Goal: Communication & Community: Answer question/provide support

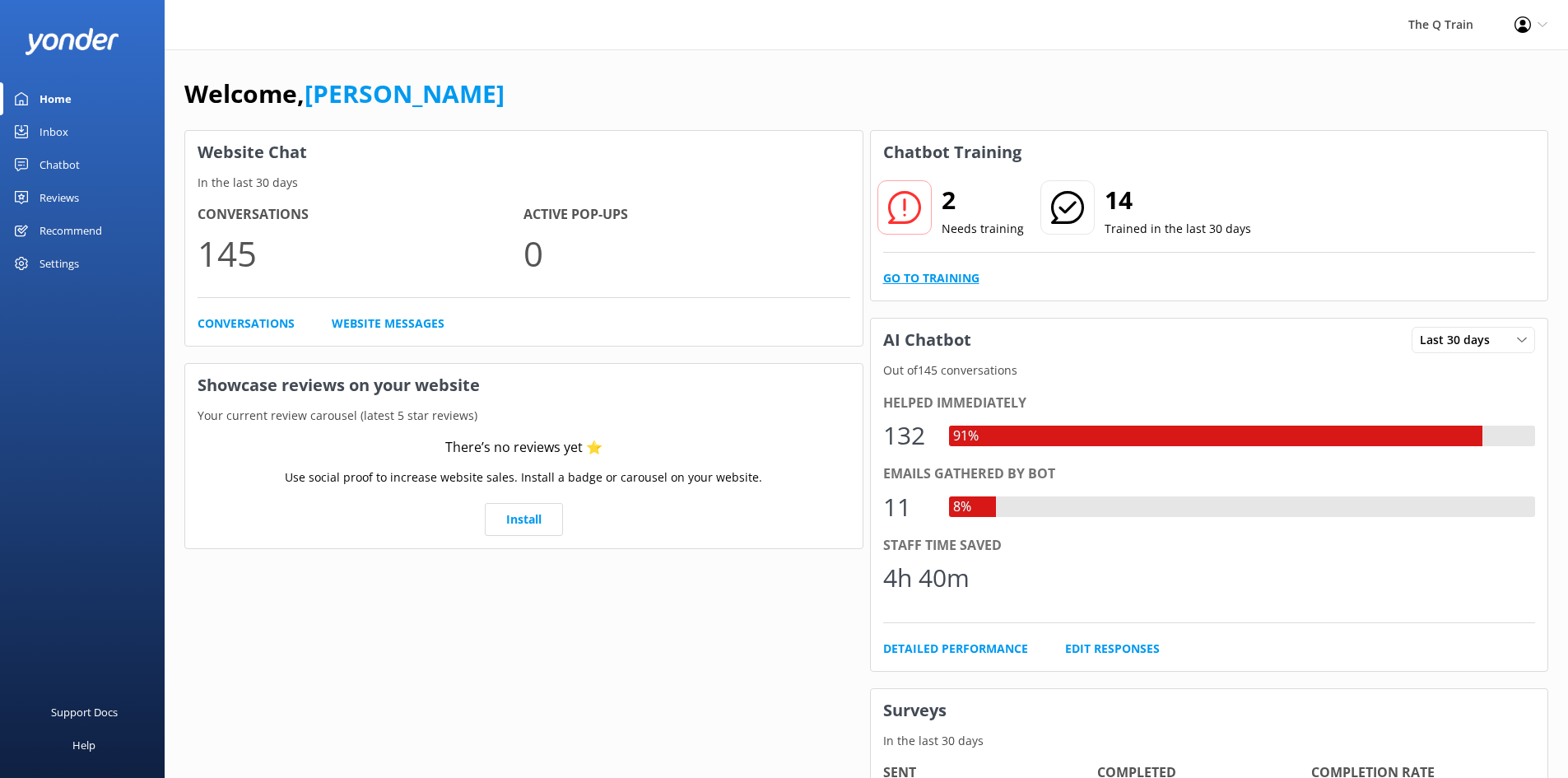
click at [971, 275] on link "Go to Training" at bounding box center [932, 278] width 96 height 18
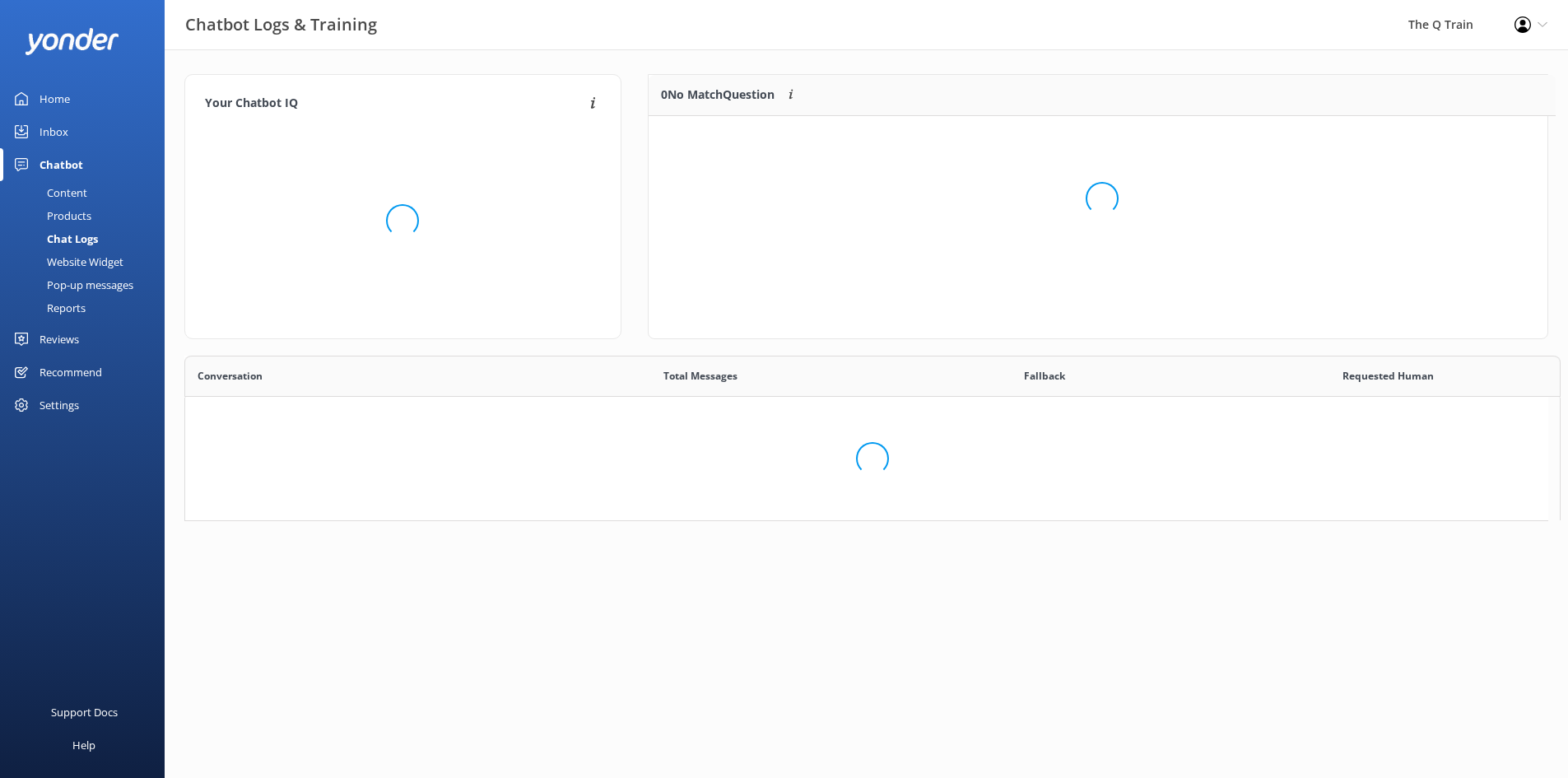
scroll to position [565, 1350]
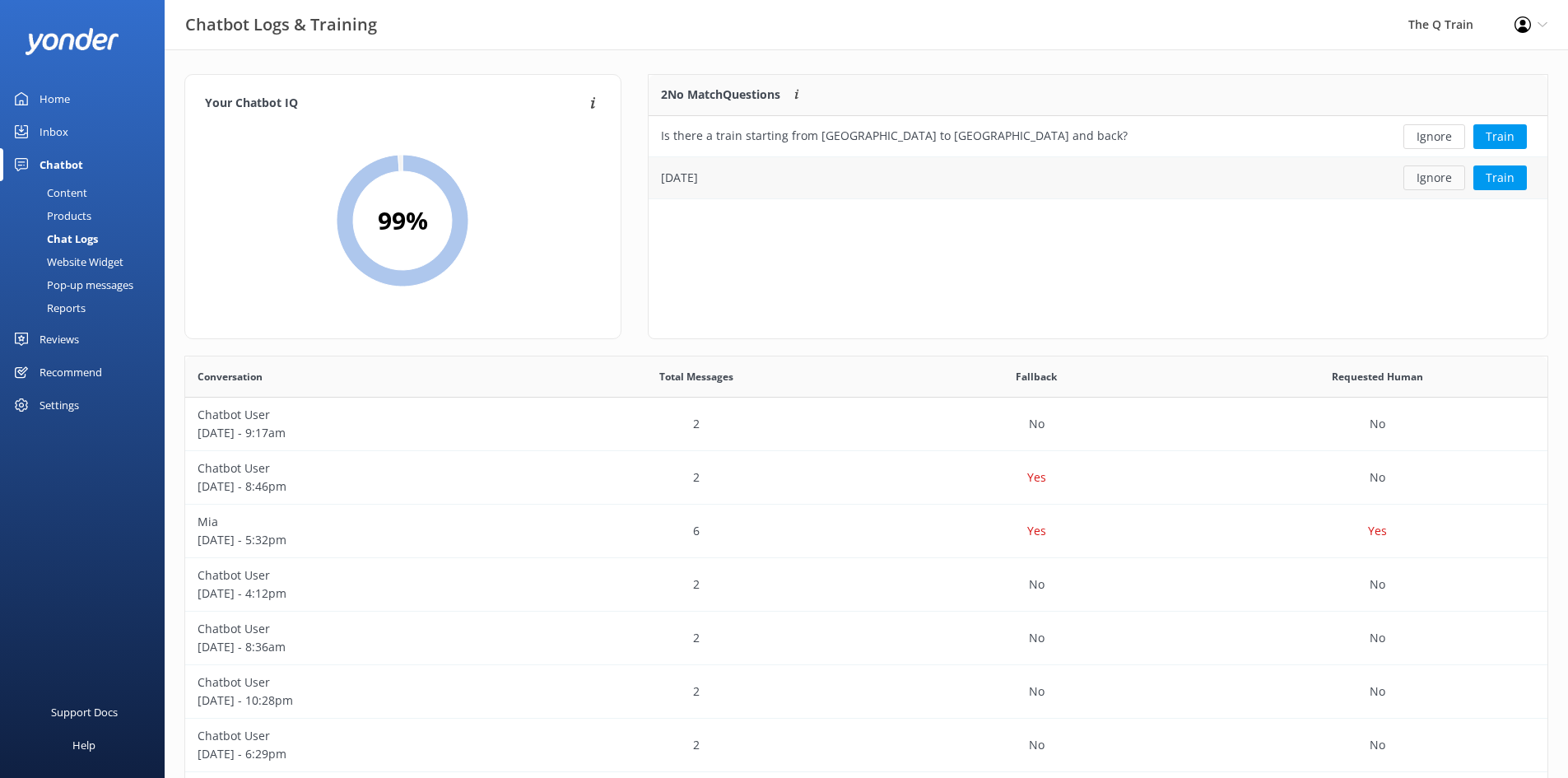
click at [1454, 180] on button "Ignore" at bounding box center [1435, 177] width 62 height 25
click at [1441, 141] on button "Ignore" at bounding box center [1435, 137] width 62 height 25
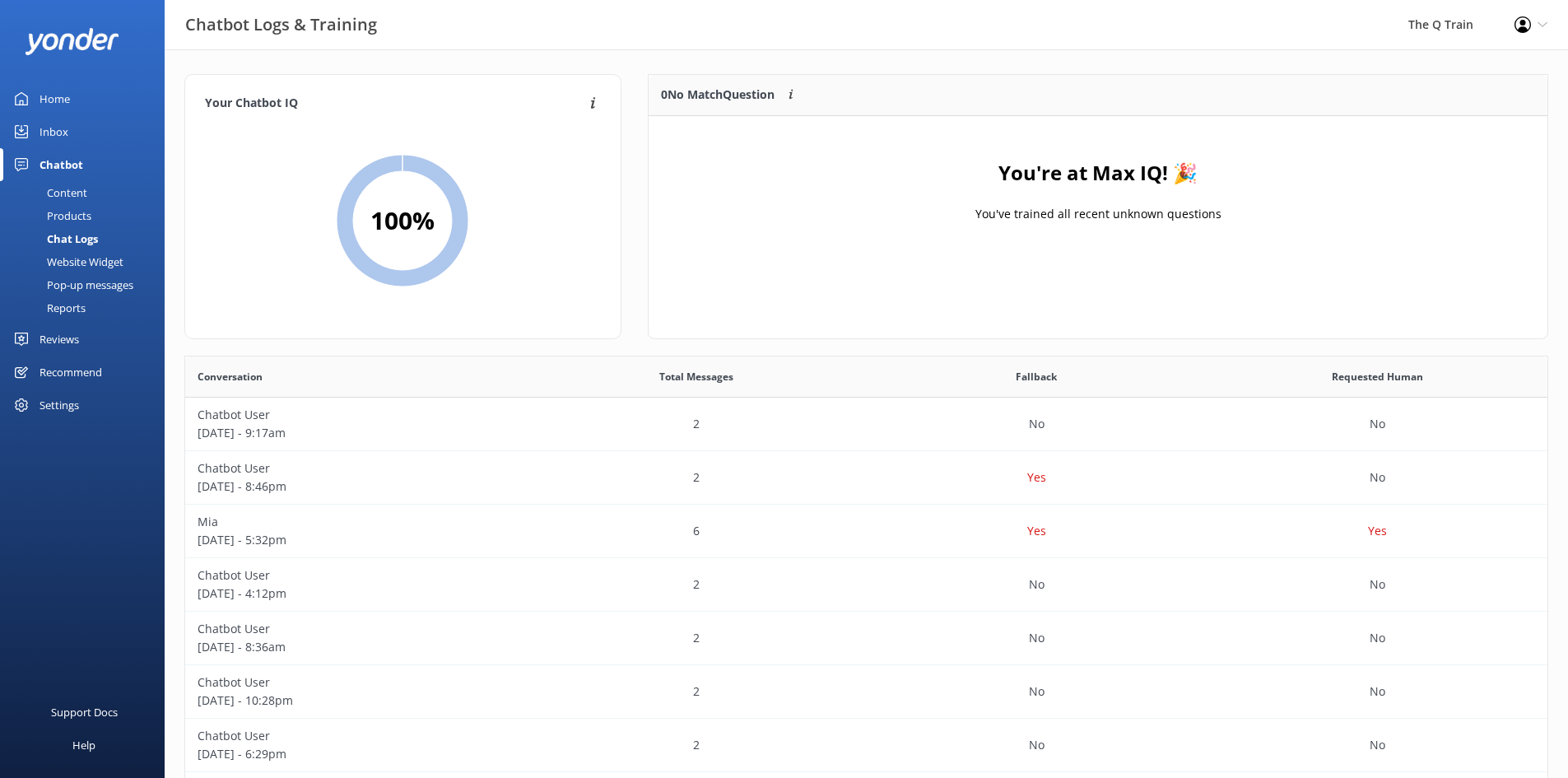
click at [83, 194] on div "Content" at bounding box center [48, 193] width 77 height 23
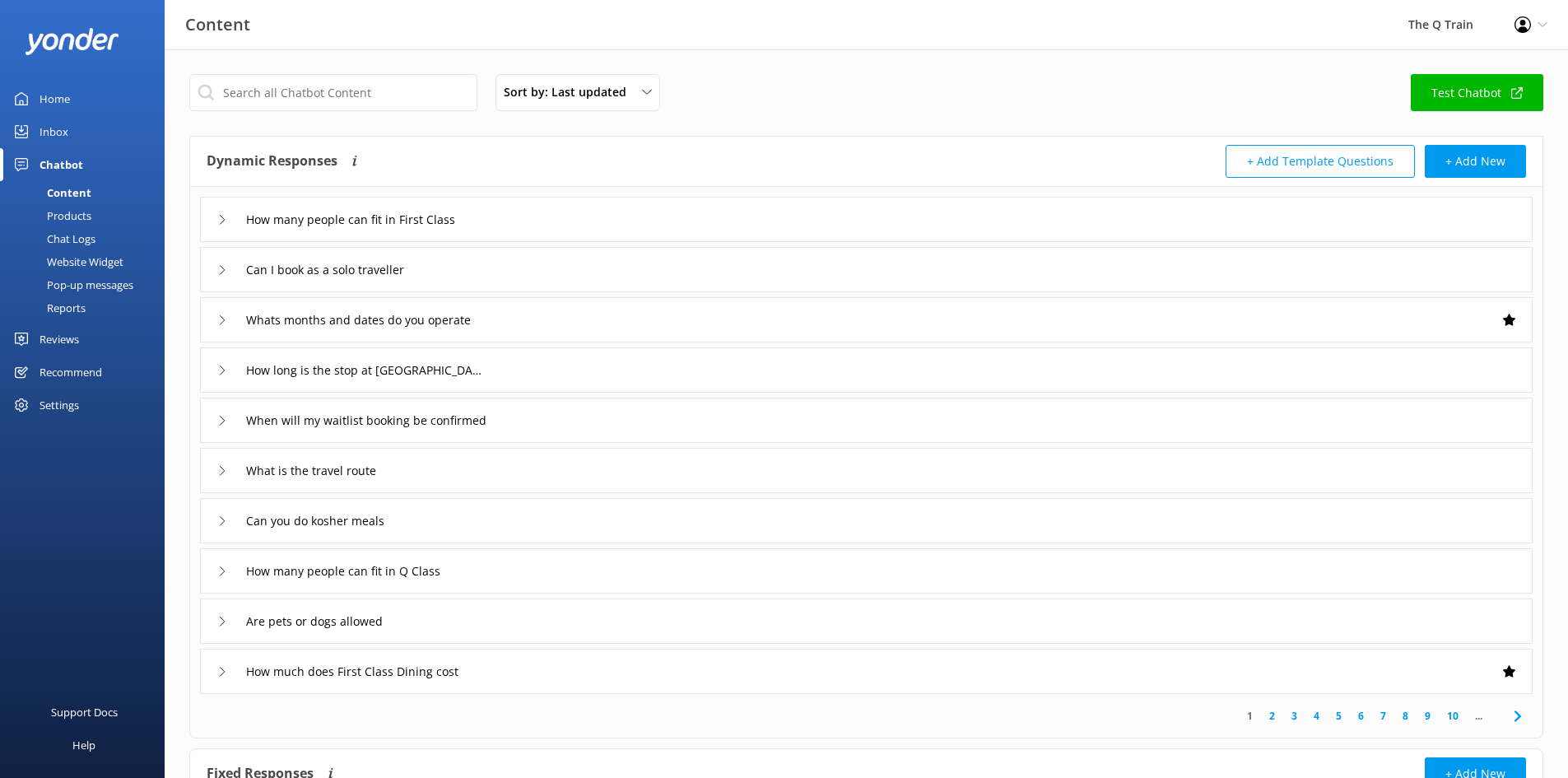
click at [77, 239] on div "Chat Logs" at bounding box center [52, 238] width 86 height 23
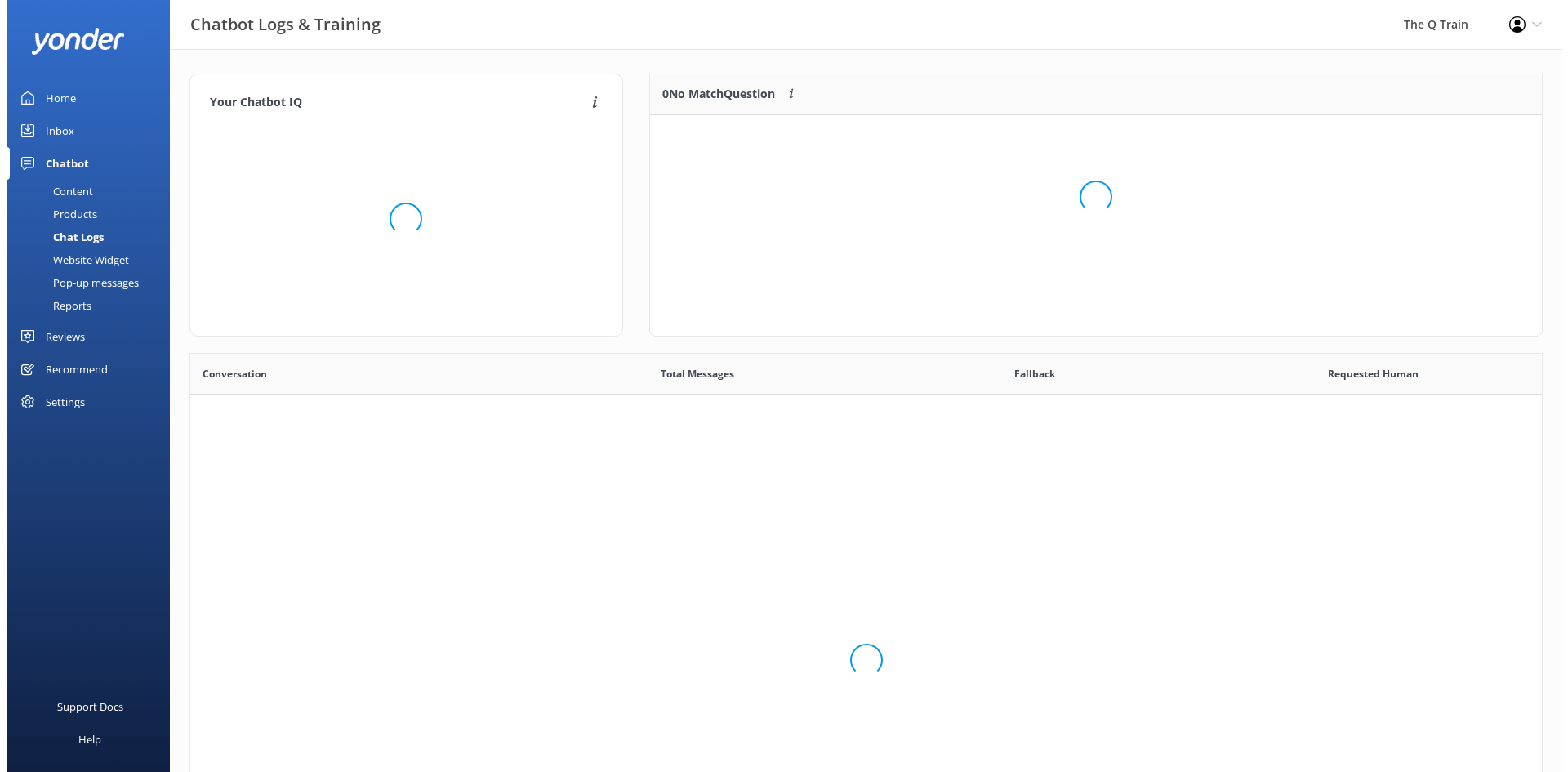
scroll to position [560, 1339]
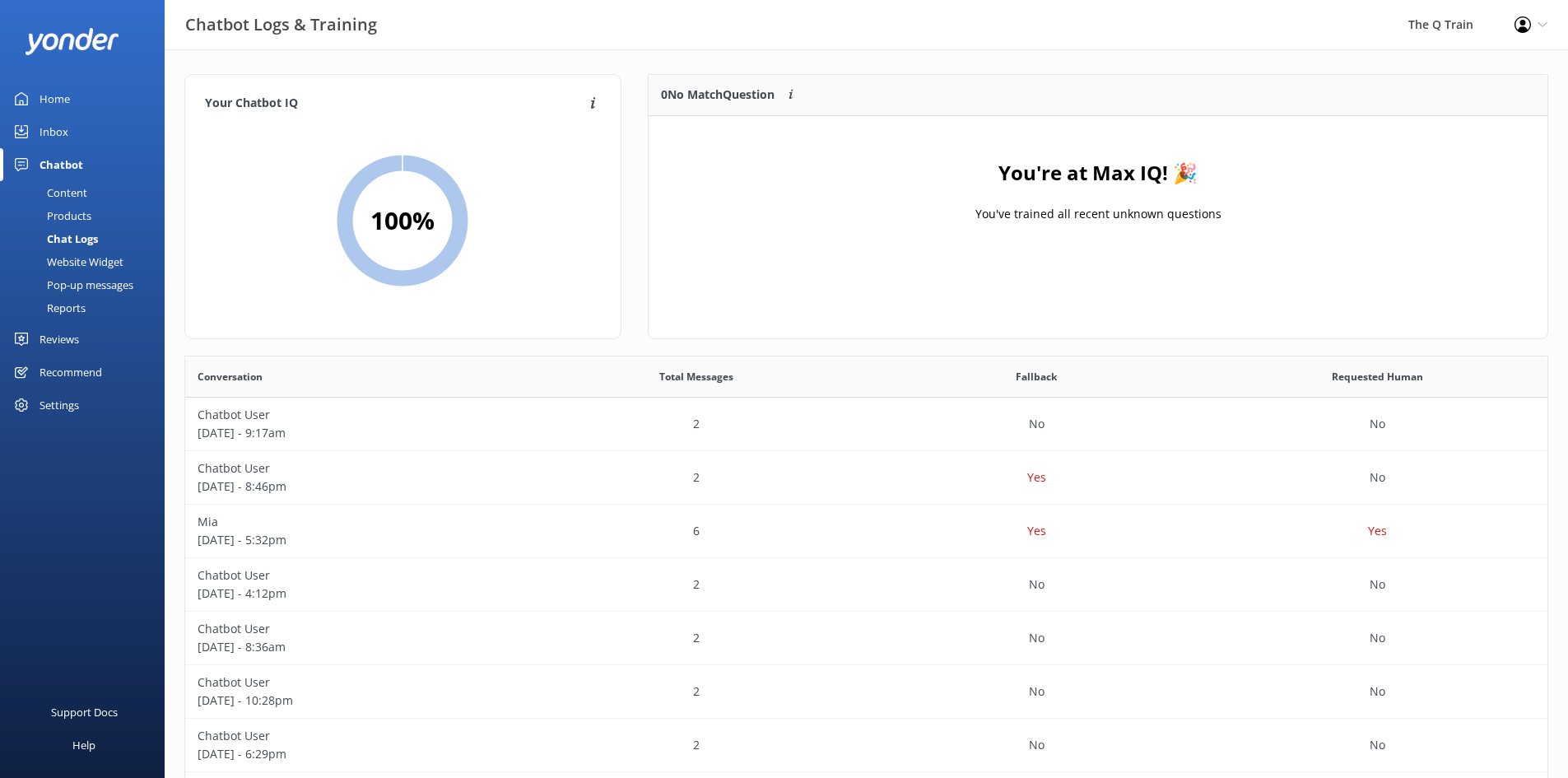
click at [58, 133] on div "Inbox" at bounding box center [54, 132] width 29 height 33
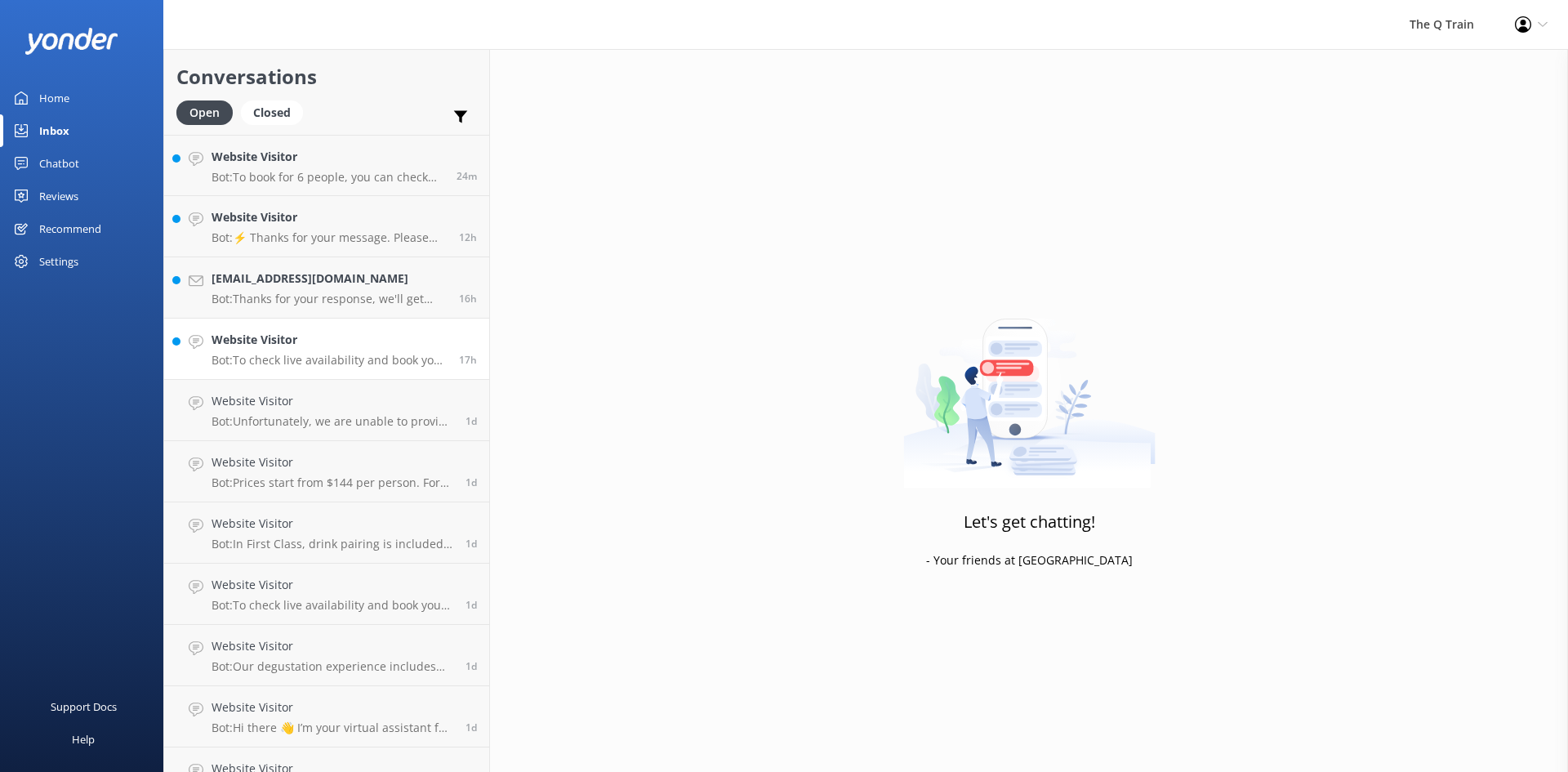
click at [315, 349] on h4 "Website Visitor" at bounding box center [329, 340] width 235 height 18
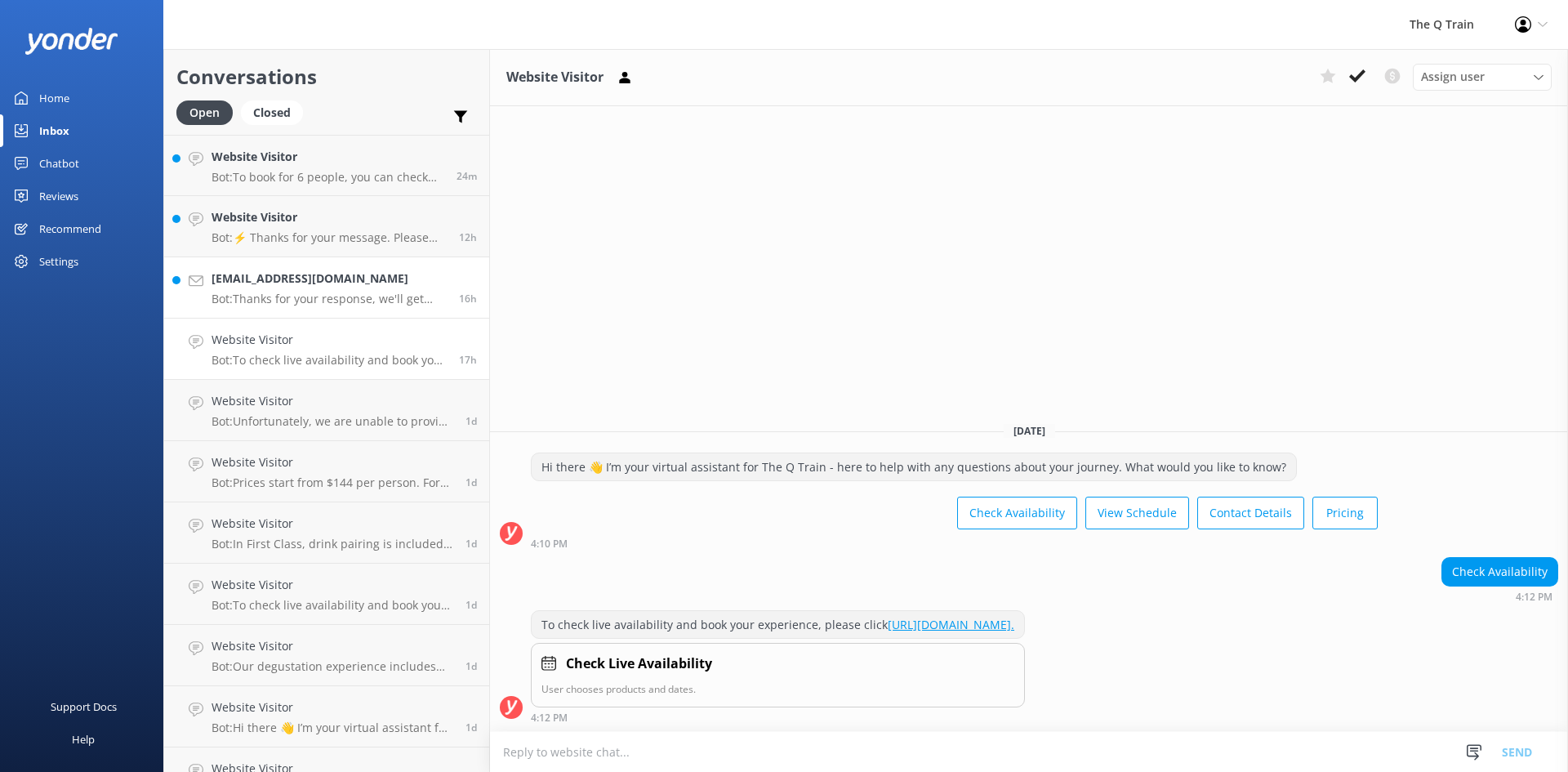
click at [293, 293] on p "Bot: Thanks for your response, we'll get back to you as soon as we can during o…" at bounding box center [329, 299] width 235 height 15
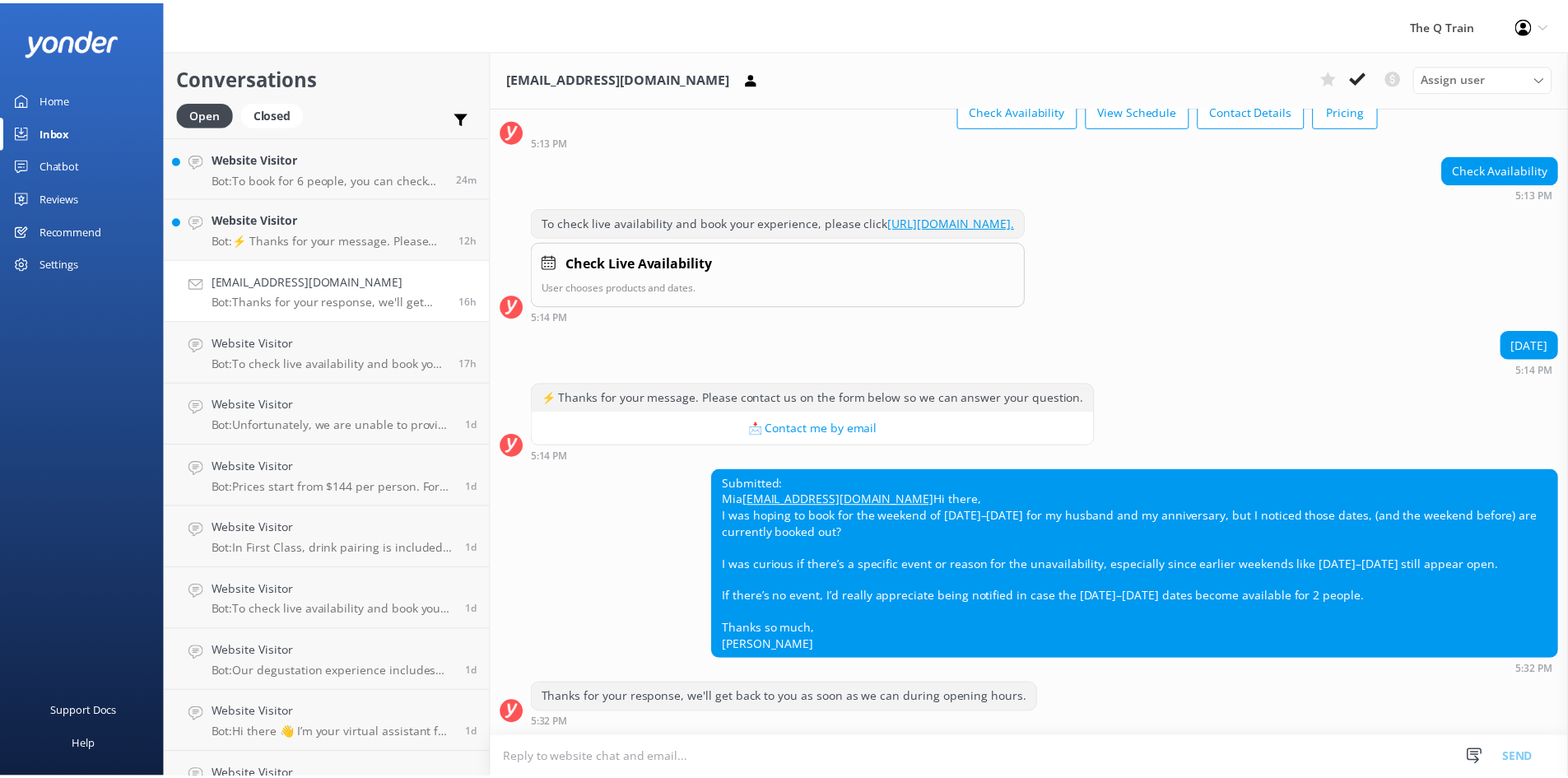
scroll to position [133, 0]
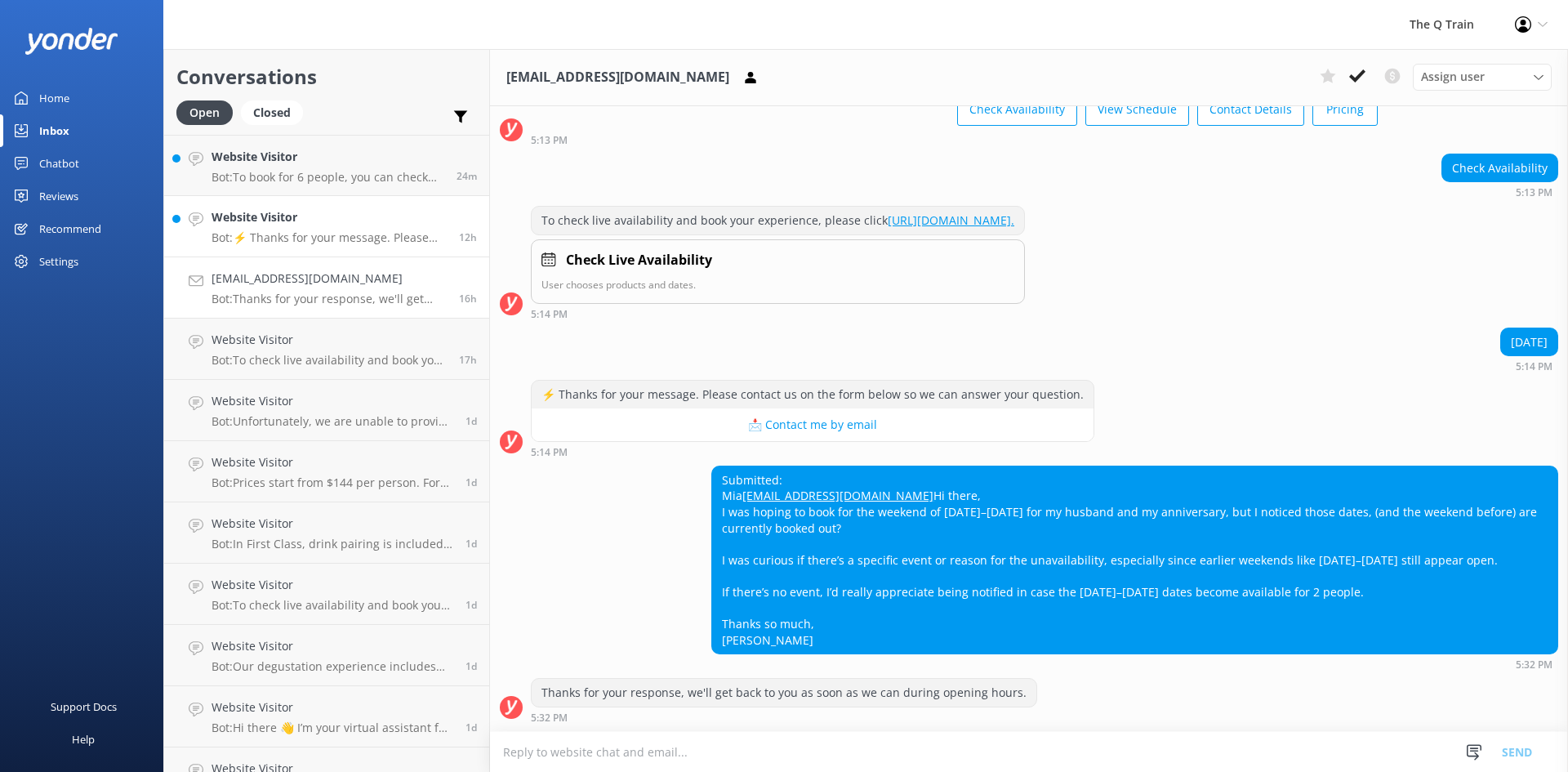
click at [278, 234] on p "Bot: ⚡ Thanks for your message. Please contact us on the form below so we can a…" at bounding box center [329, 237] width 235 height 15
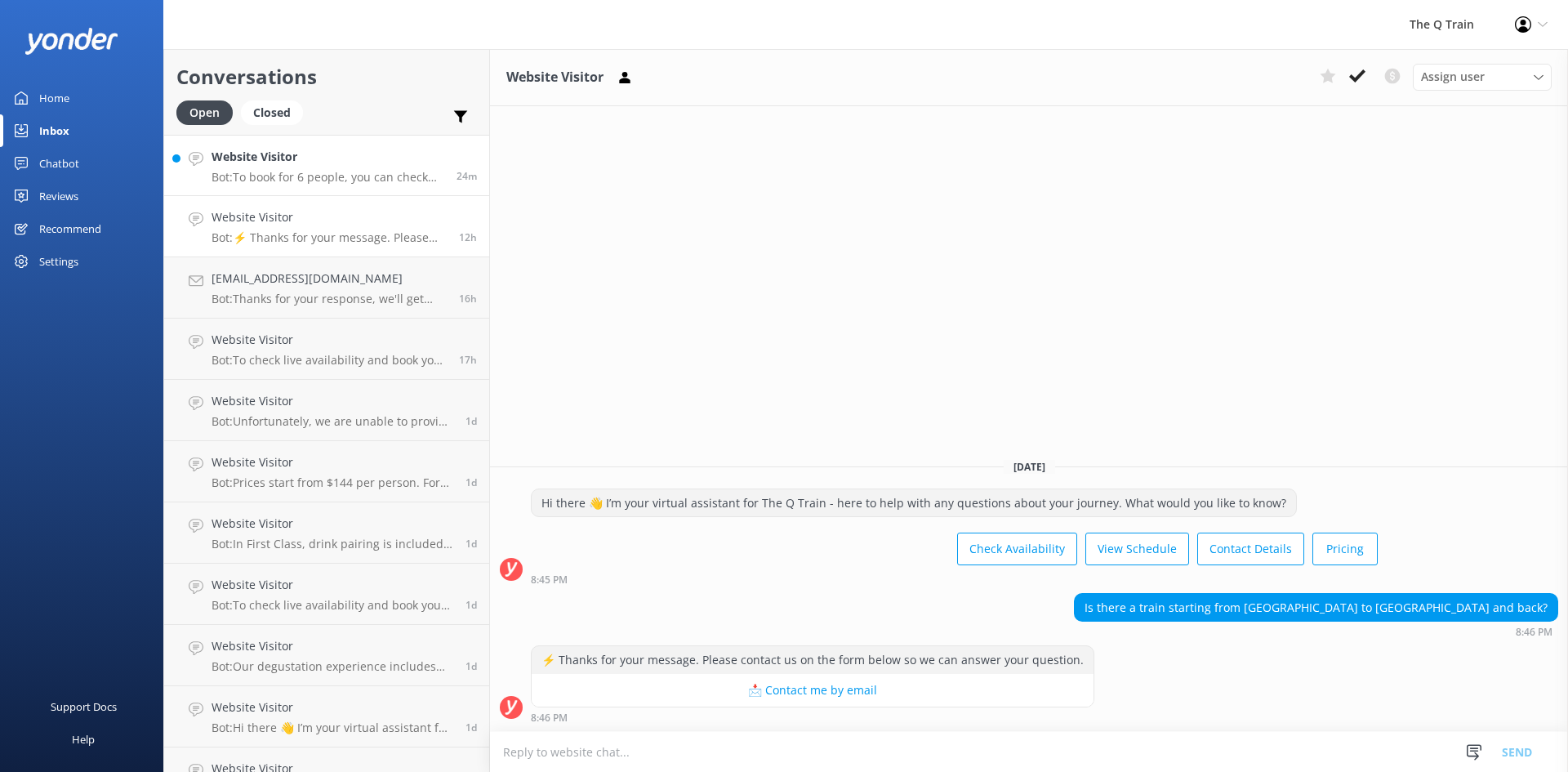
click at [262, 166] on div "Website Visitor Bot: To book for 6 people, you can check live availability and …" at bounding box center [328, 165] width 233 height 35
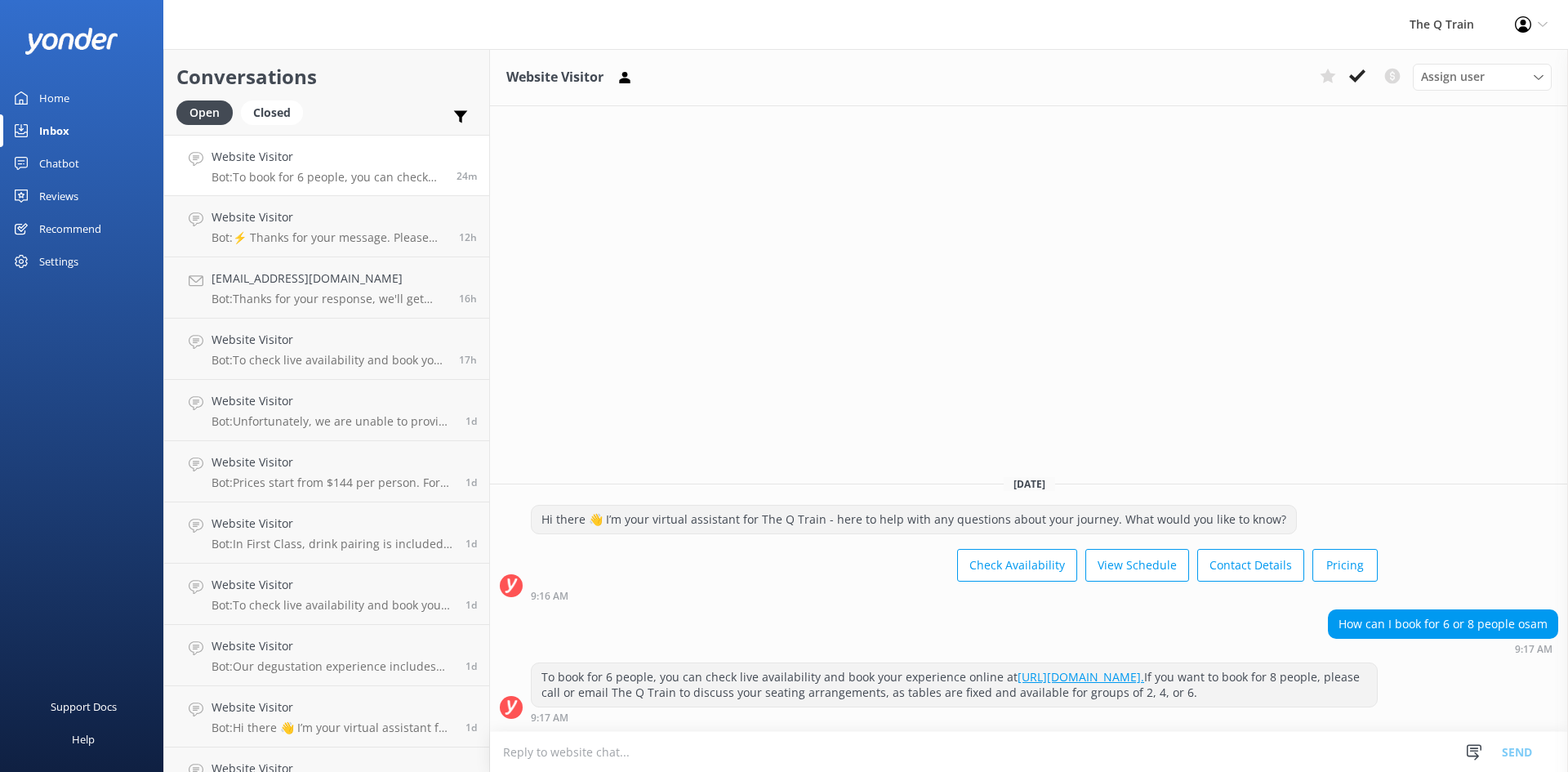
click at [49, 98] on div "Home" at bounding box center [54, 98] width 30 height 32
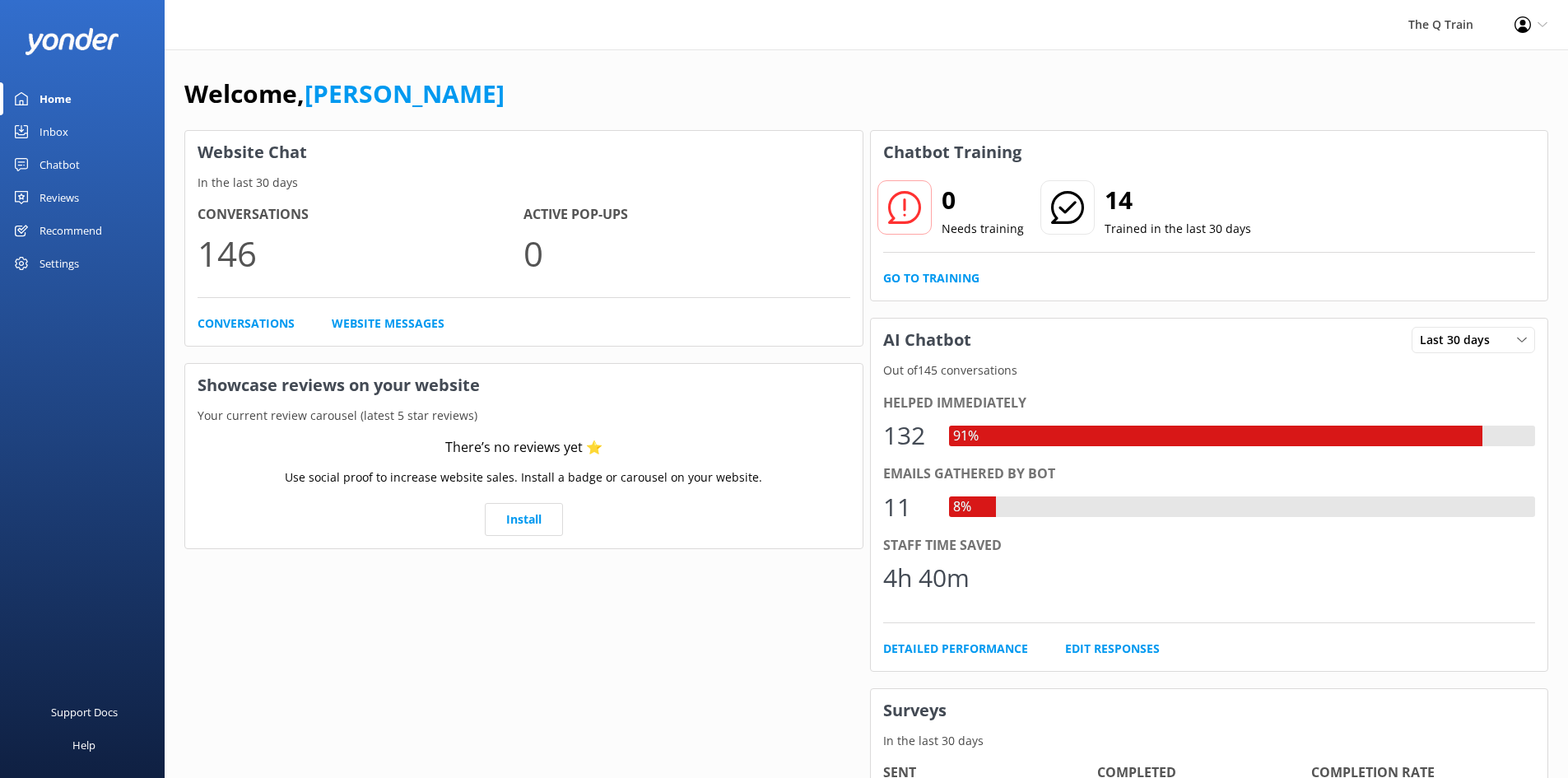
click at [52, 132] on div "Inbox" at bounding box center [54, 132] width 29 height 33
